Goal: Register for event/course

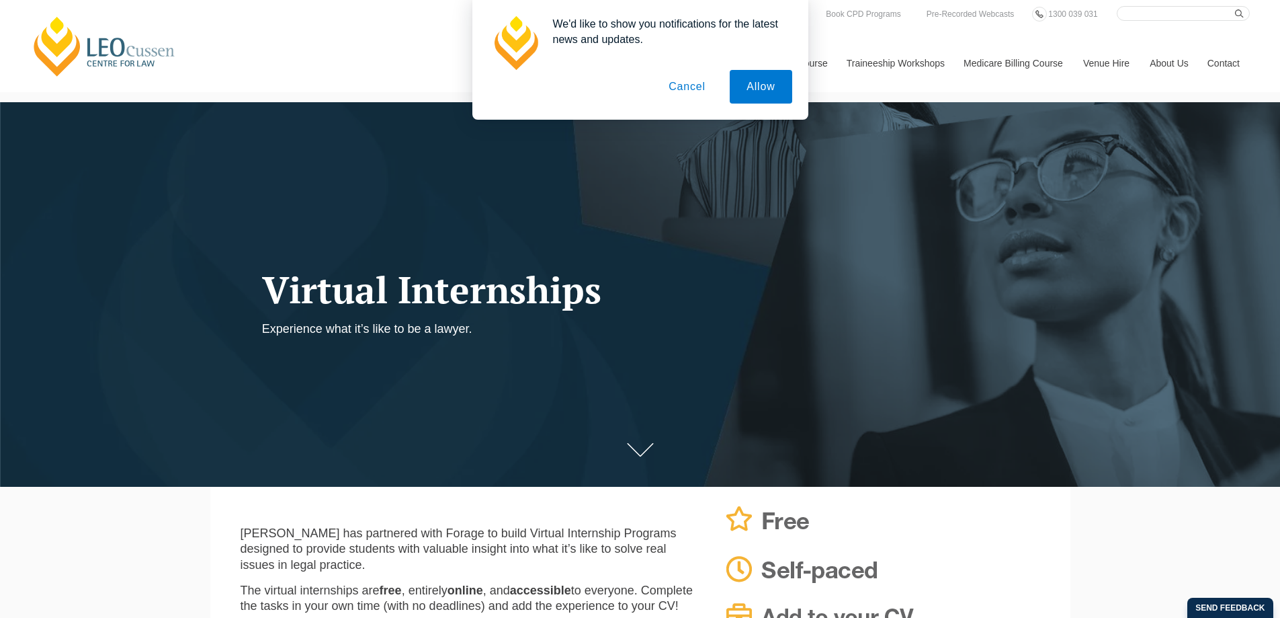
click at [687, 83] on button "Cancel" at bounding box center [687, 87] width 71 height 34
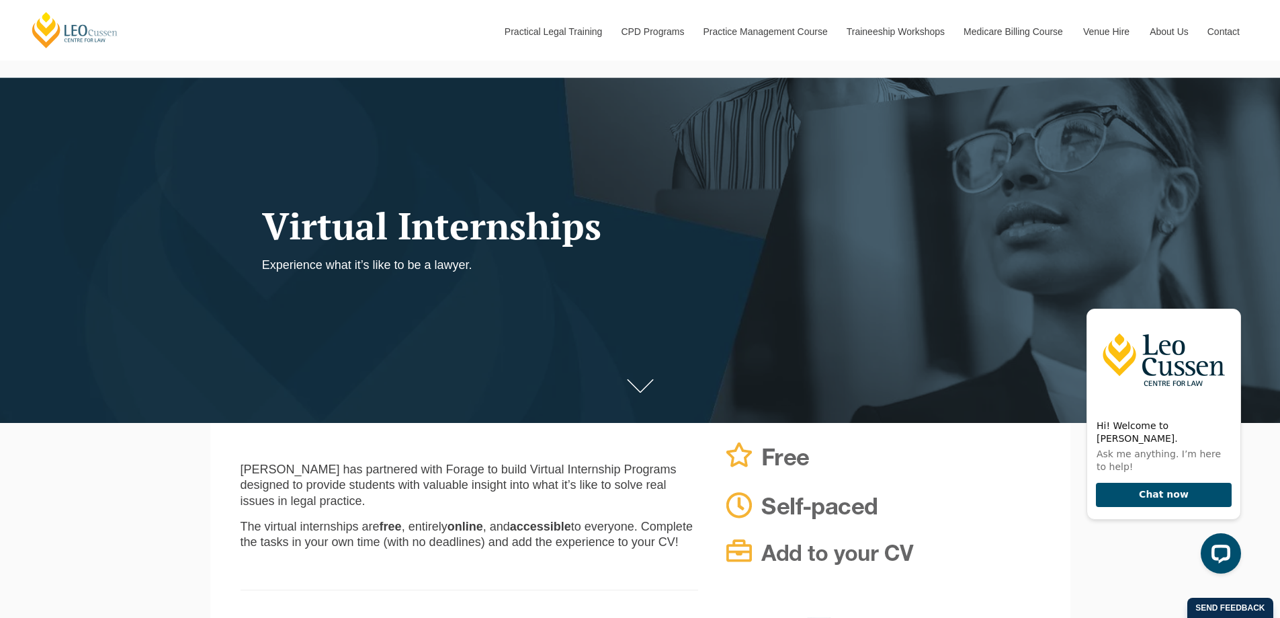
scroll to position [134, 0]
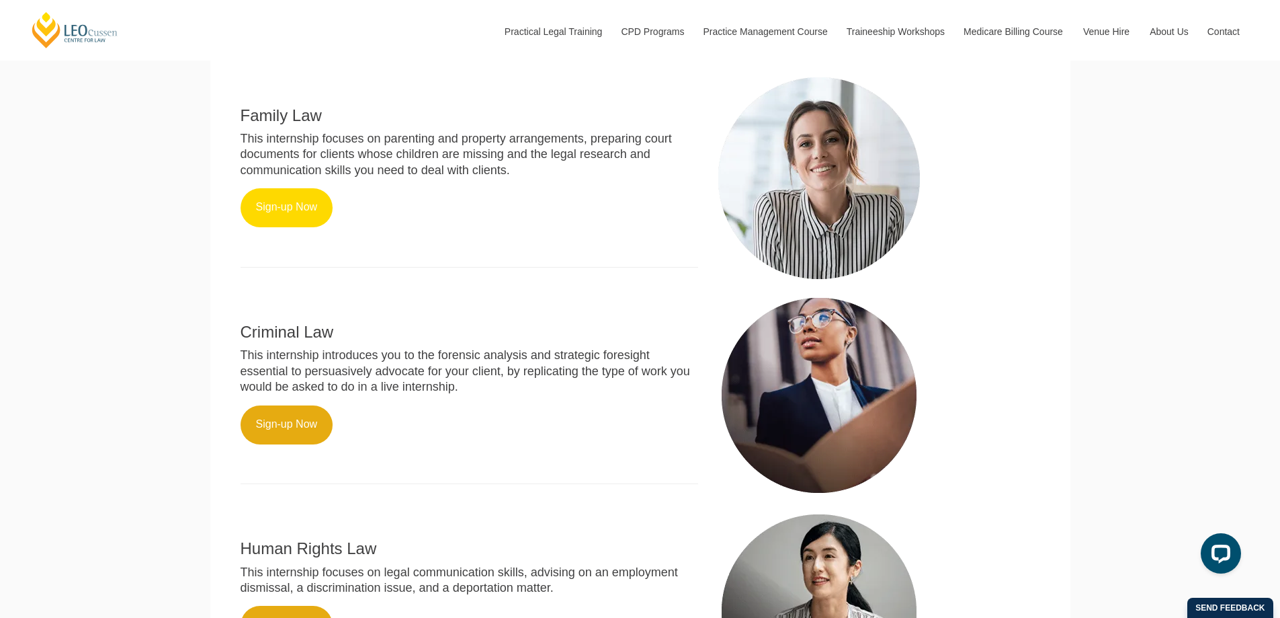
scroll to position [739, 0]
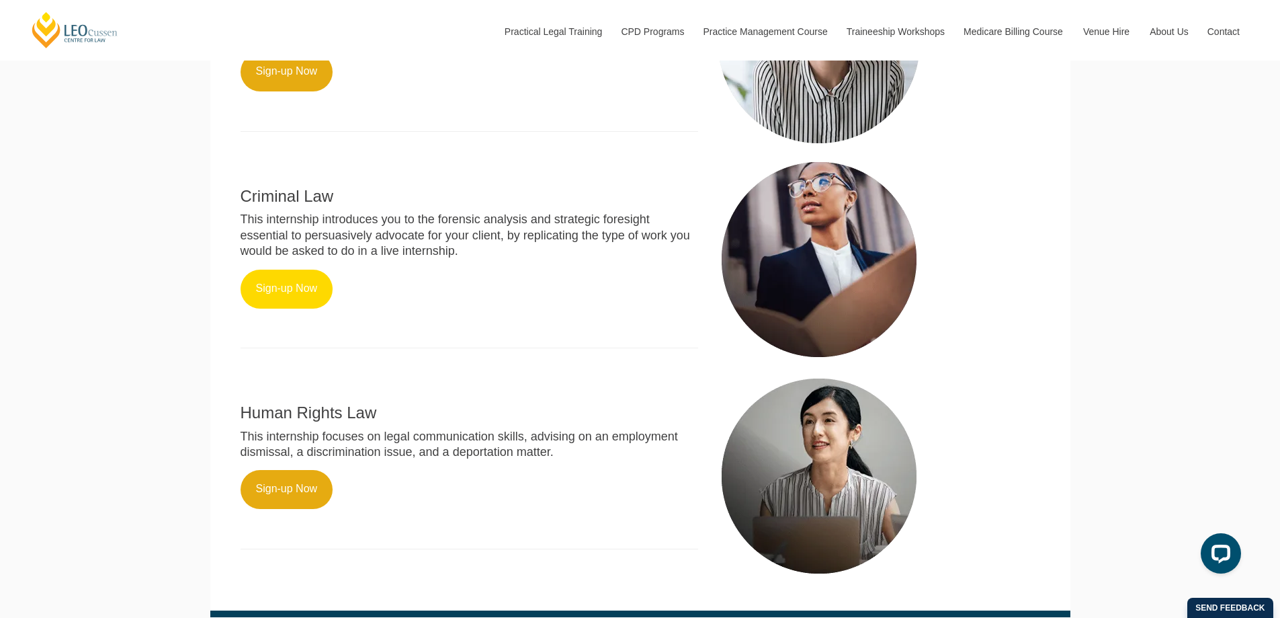
click at [300, 298] on link "Sign-up Now" at bounding box center [287, 288] width 93 height 39
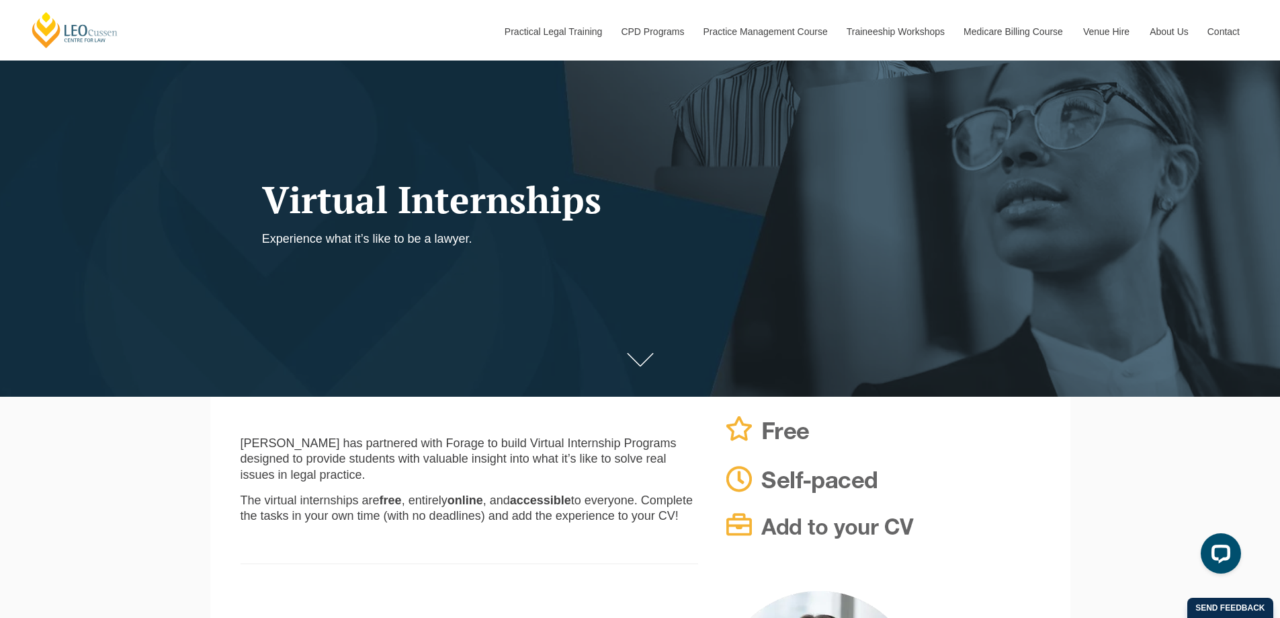
scroll to position [0, 0]
